Goal: Task Accomplishment & Management: Use online tool/utility

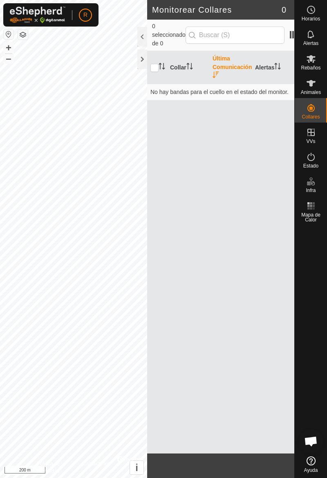
click at [315, 84] on icon at bounding box center [311, 83] width 10 height 10
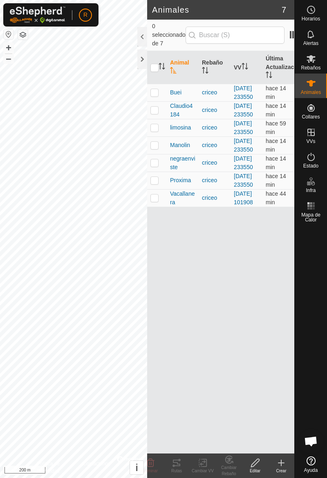
click at [163, 136] on td at bounding box center [157, 128] width 20 height 18
checkbox input "true"
click at [181, 471] on div "Rutas" at bounding box center [176, 471] width 26 height 6
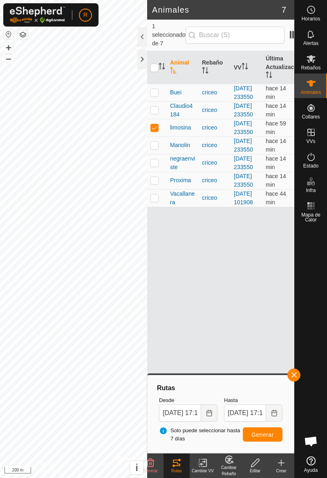
click at [298, 377] on button "button" at bounding box center [293, 375] width 13 height 13
click at [297, 376] on div at bounding box center [311, 340] width 32 height 228
click at [295, 378] on div at bounding box center [311, 340] width 32 height 228
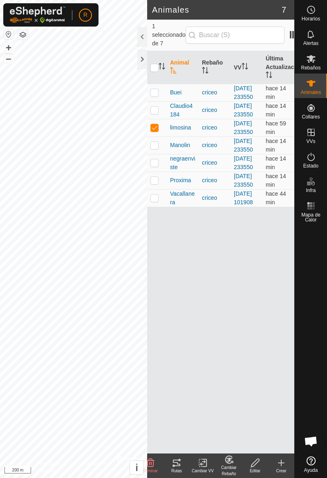
click at [295, 380] on div at bounding box center [311, 340] width 32 height 228
